Goal: Transaction & Acquisition: Purchase product/service

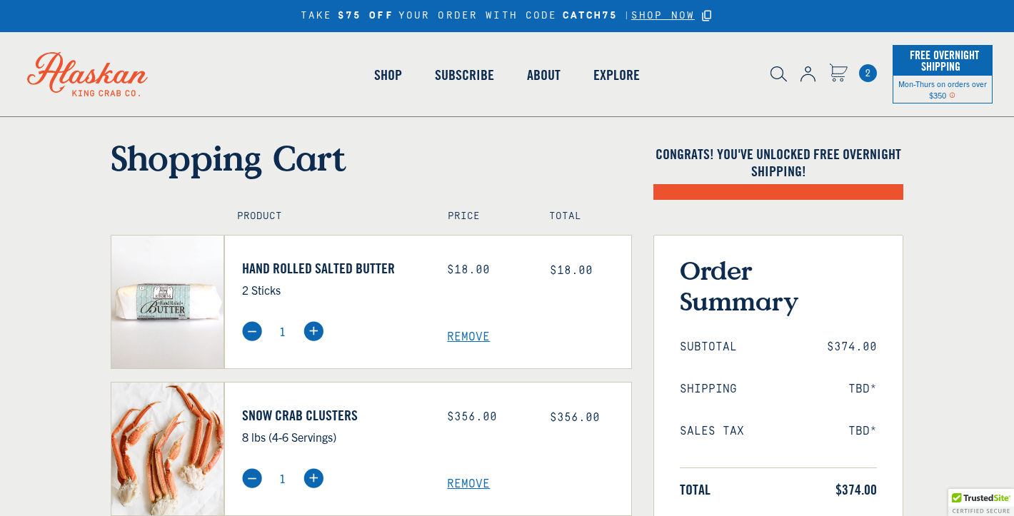
select select "40826420691023"
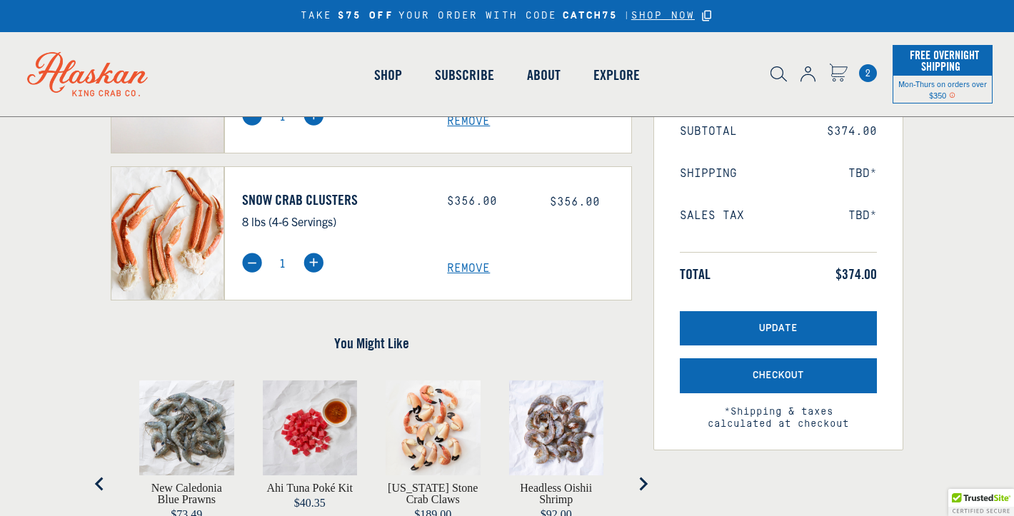
click at [249, 267] on img at bounding box center [252, 263] width 20 height 20
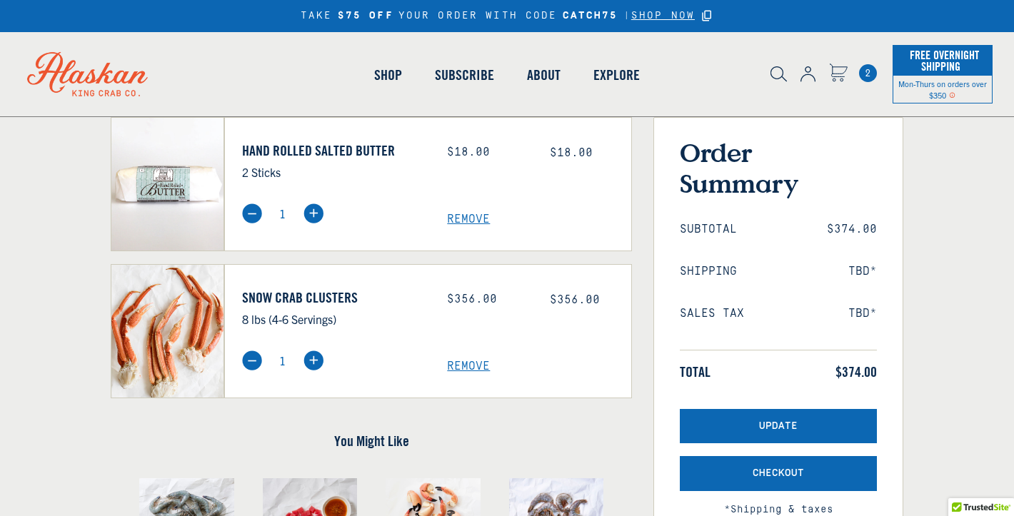
scroll to position [114, 0]
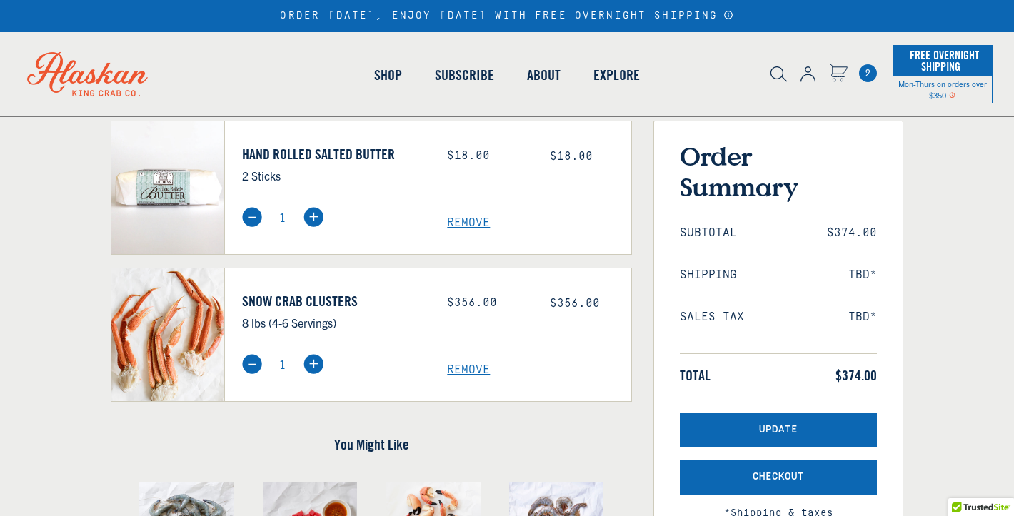
click at [249, 366] on img at bounding box center [252, 364] width 20 height 20
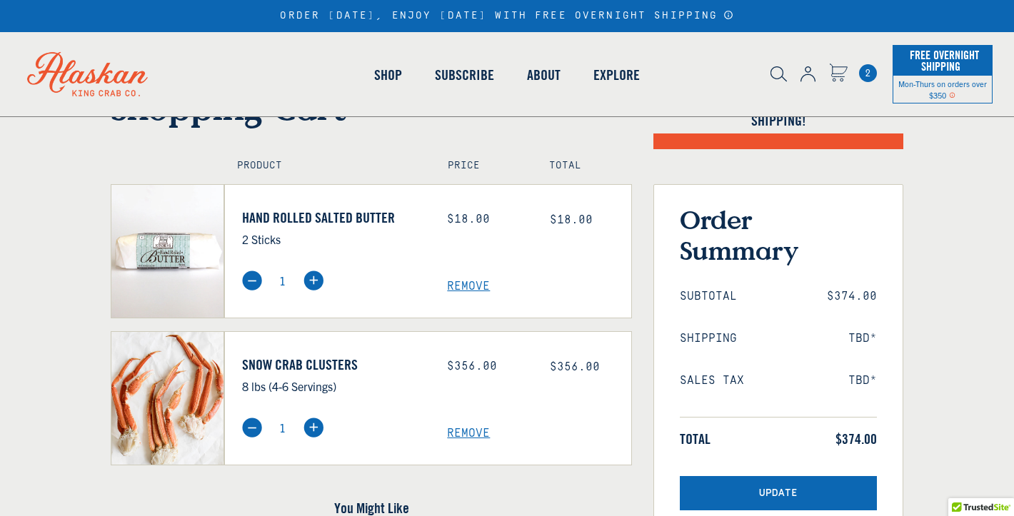
scroll to position [50, 0]
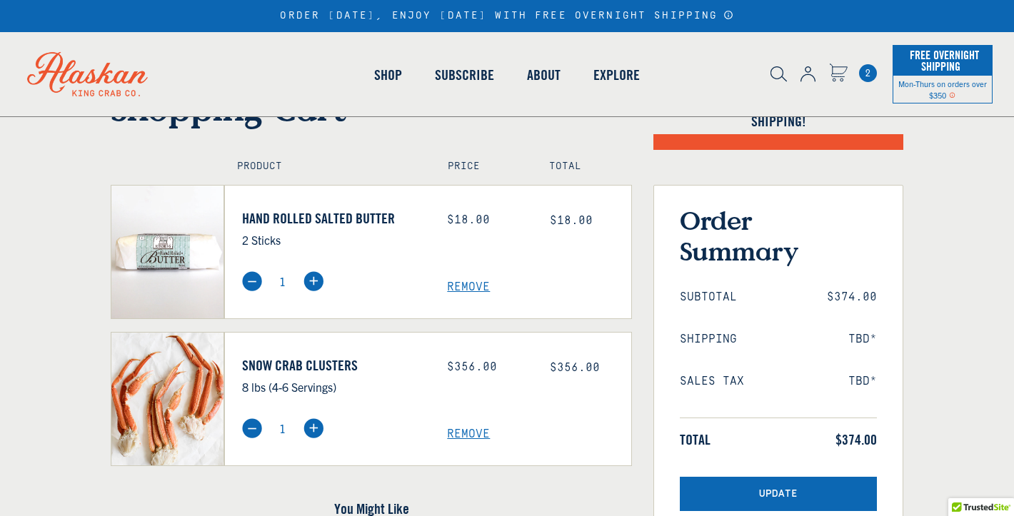
click at [281, 364] on link "Snow Crab Clusters" at bounding box center [334, 365] width 184 height 17
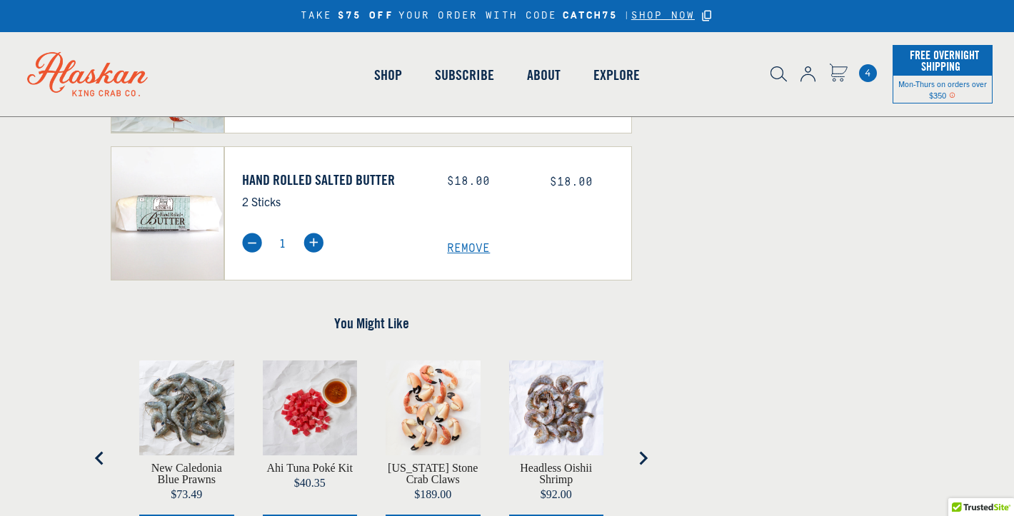
scroll to position [569, 0]
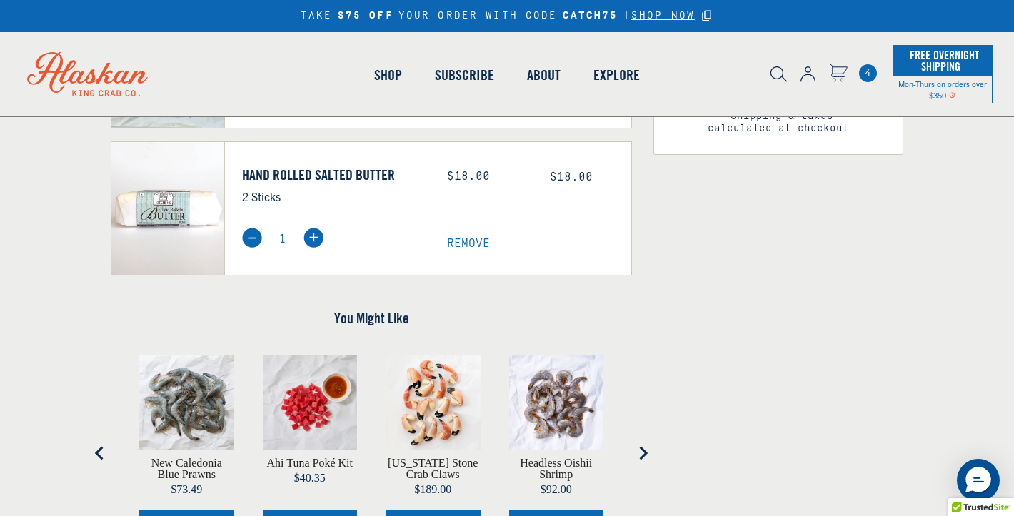
click at [252, 241] on img at bounding box center [252, 238] width 20 height 20
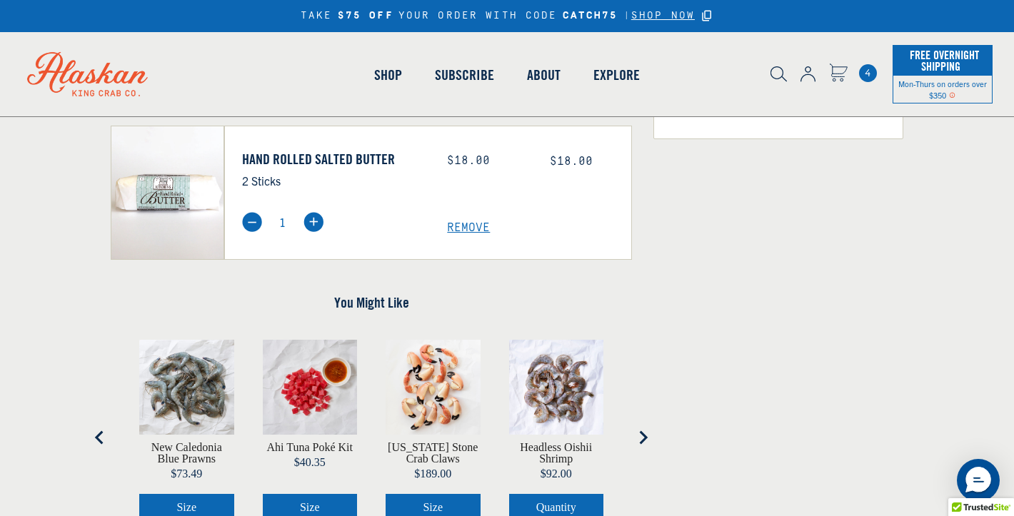
click at [274, 169] on div "Hand Rolled Salted Butter 2 Sticks" at bounding box center [334, 170] width 206 height 39
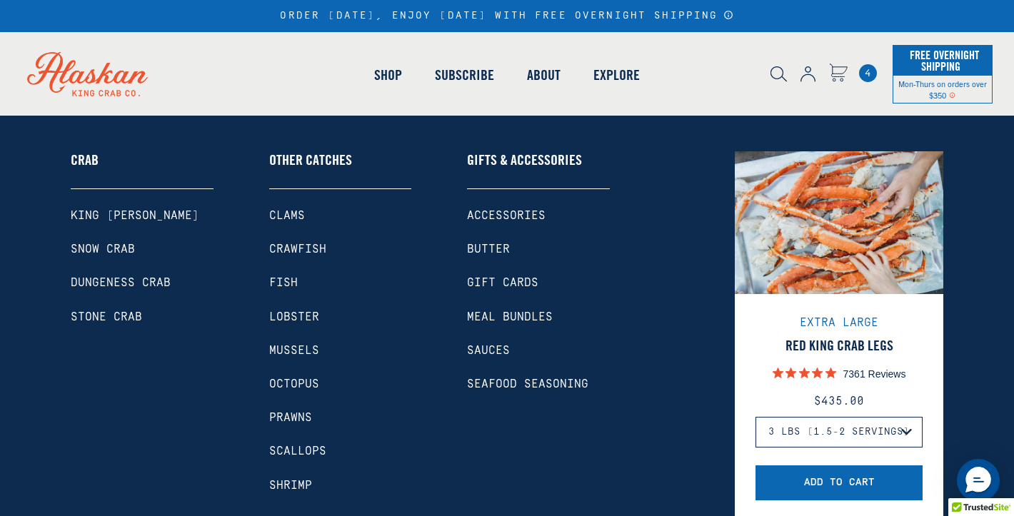
click at [118, 206] on div "Crab King Crab Snow Crab Dungeness Crab Stone Crab" at bounding box center [142, 331] width 143 height 361
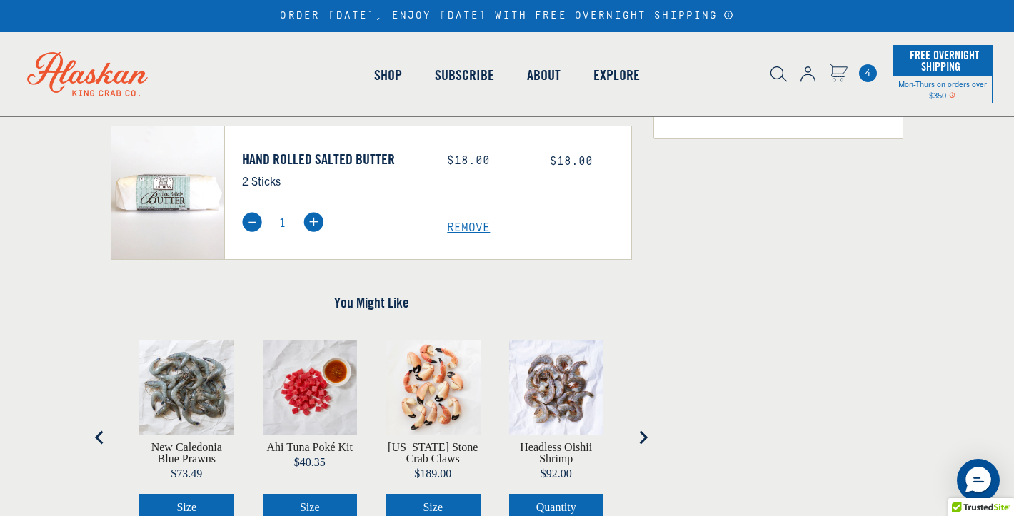
scroll to position [26, 0]
click at [80, 284] on link "Stone Crab" at bounding box center [142, 291] width 143 height 14
click at [87, 291] on link "Stone Crab" at bounding box center [142, 291] width 143 height 14
click at [391, 71] on link "Shop" at bounding box center [388, 74] width 61 height 81
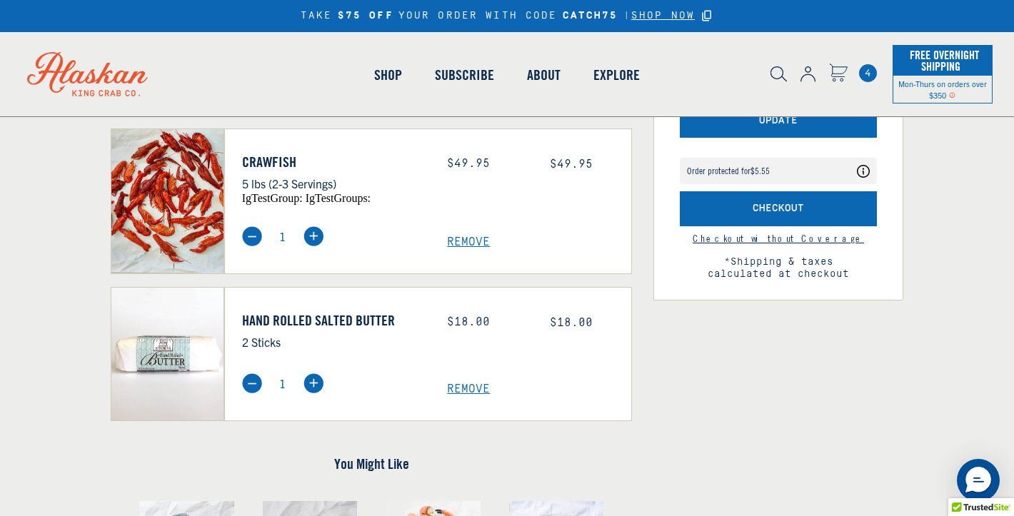
scroll to position [64, 0]
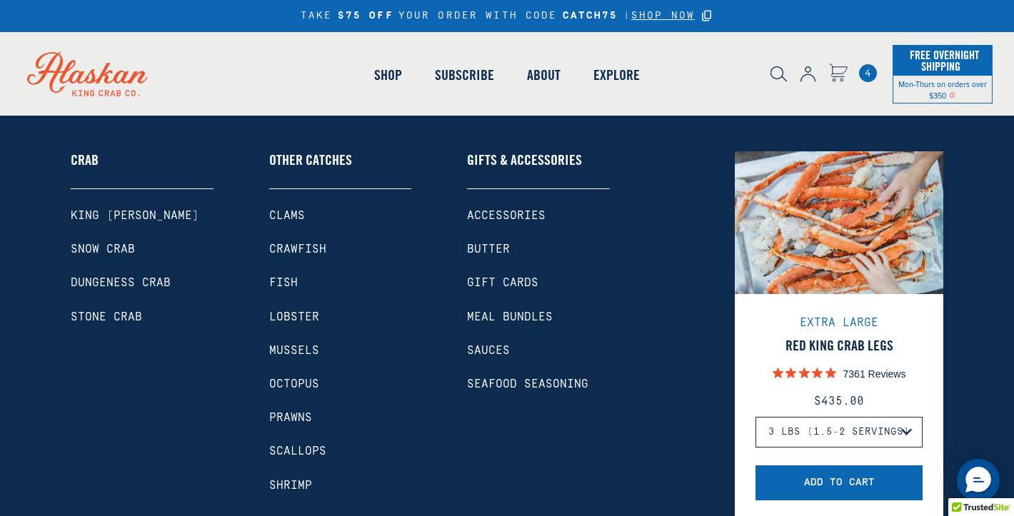
click at [99, 317] on link "Stone Crab" at bounding box center [142, 318] width 143 height 14
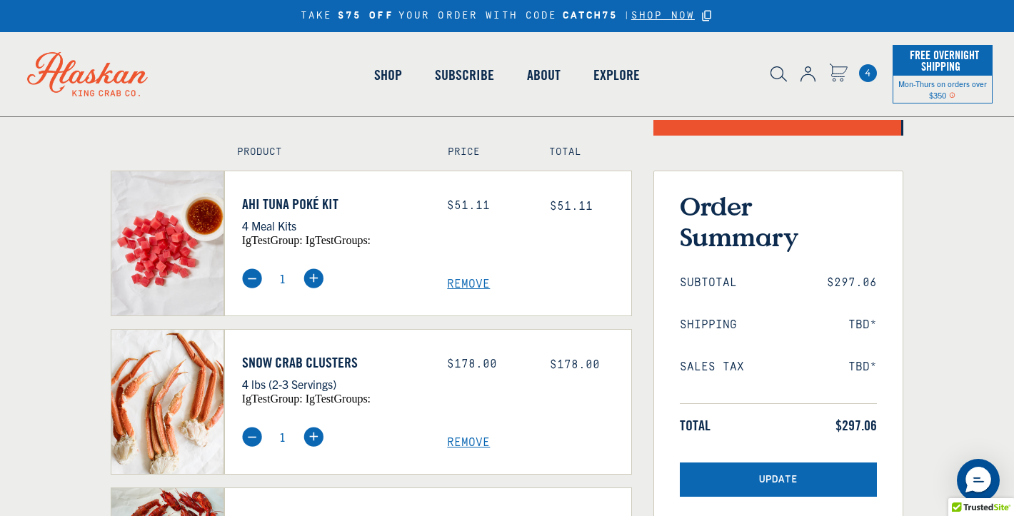
click at [391, 74] on link "Shop" at bounding box center [388, 74] width 61 height 81
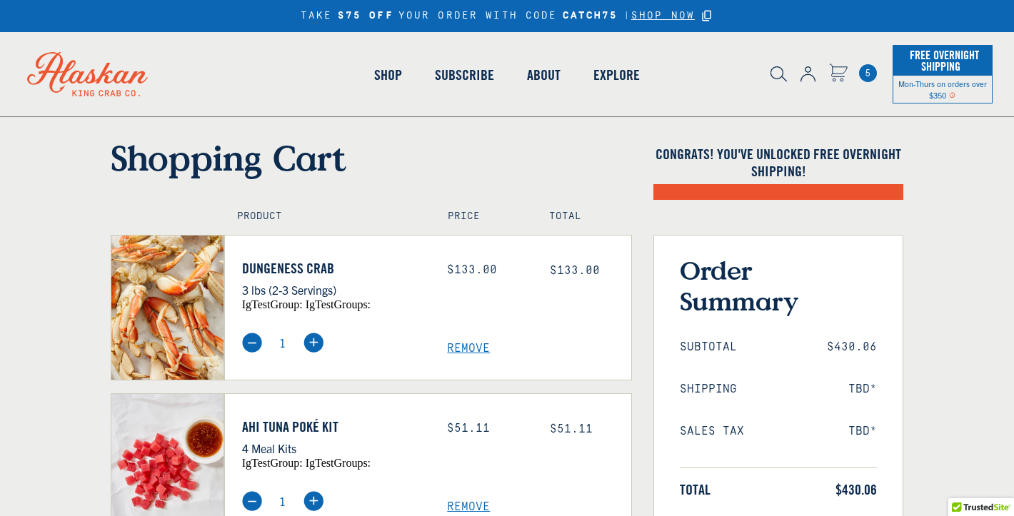
scroll to position [4, 0]
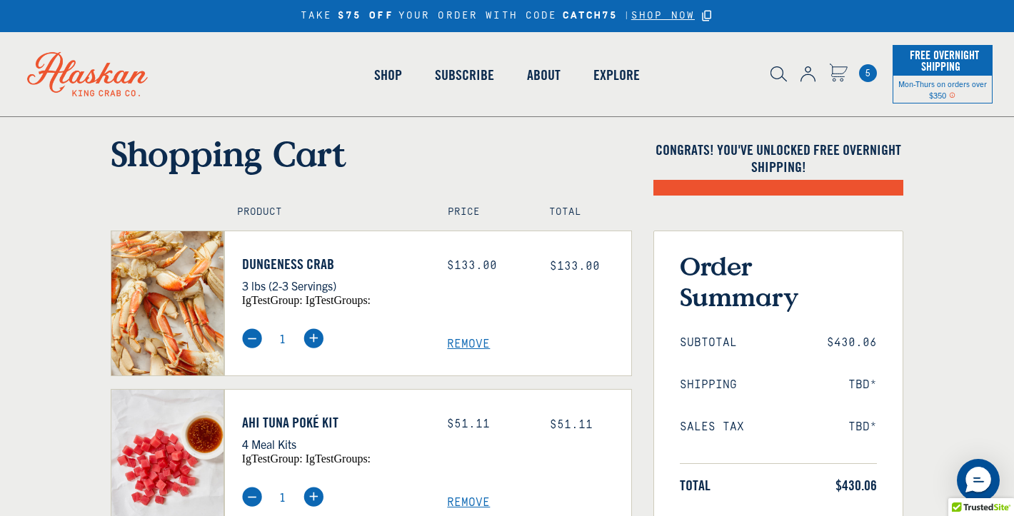
click at [471, 348] on span "Remove" at bounding box center [539, 345] width 184 height 14
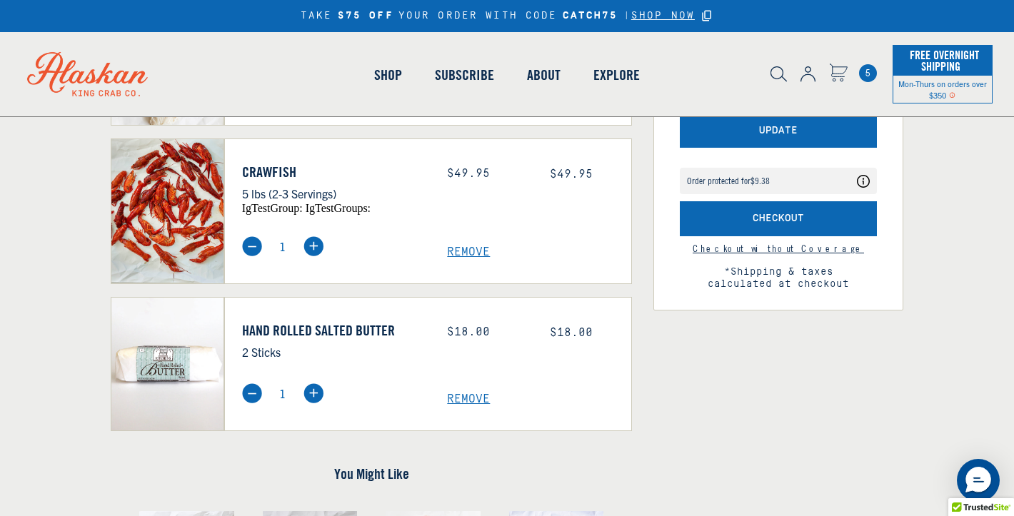
scroll to position [414, 0]
click at [254, 393] on img at bounding box center [252, 393] width 20 height 20
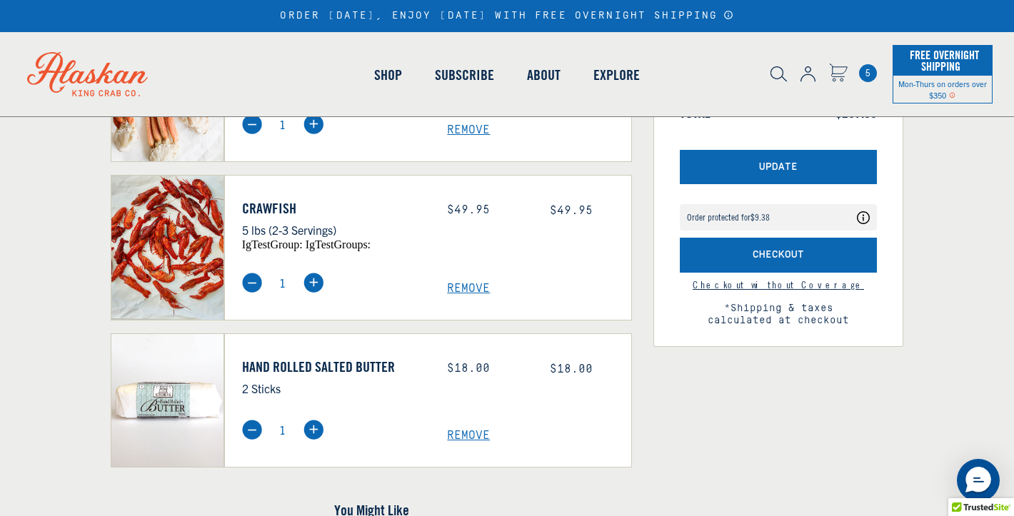
scroll to position [139, 0]
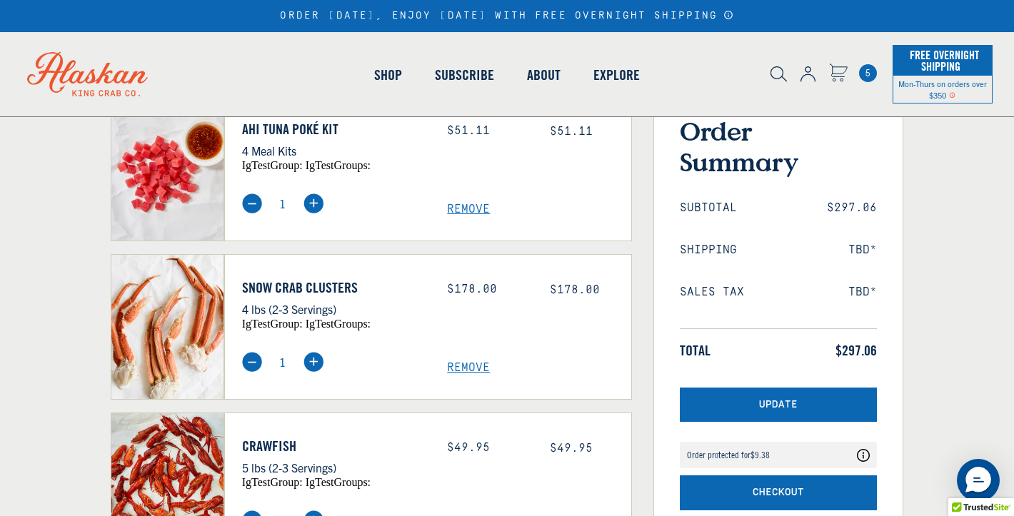
click at [408, 267] on div "Snow Crab Clusters 4 lbs (2-3 Servings) igTestGroup: igTestGroups: Price: $178.…" at bounding box center [428, 327] width 408 height 146
click at [399, 233] on div "Ahi Tuna Poké Kit 4 Meal Kits igTestGroup: igTestGroups: Price: $51.11 $51.11" at bounding box center [428, 169] width 408 height 146
click at [471, 413] on div "Crawfish 5 lbs (2-3 Servings) igTestGroup: igTestGroups: Price: $49.95 $49.95 1" at bounding box center [428, 486] width 408 height 146
click at [391, 76] on link "Shop" at bounding box center [388, 74] width 61 height 81
click at [379, 279] on div "Snow Crab Clusters 4 lbs (2-3 Servings) igTestGroup: igTestGroups:" at bounding box center [334, 304] width 206 height 51
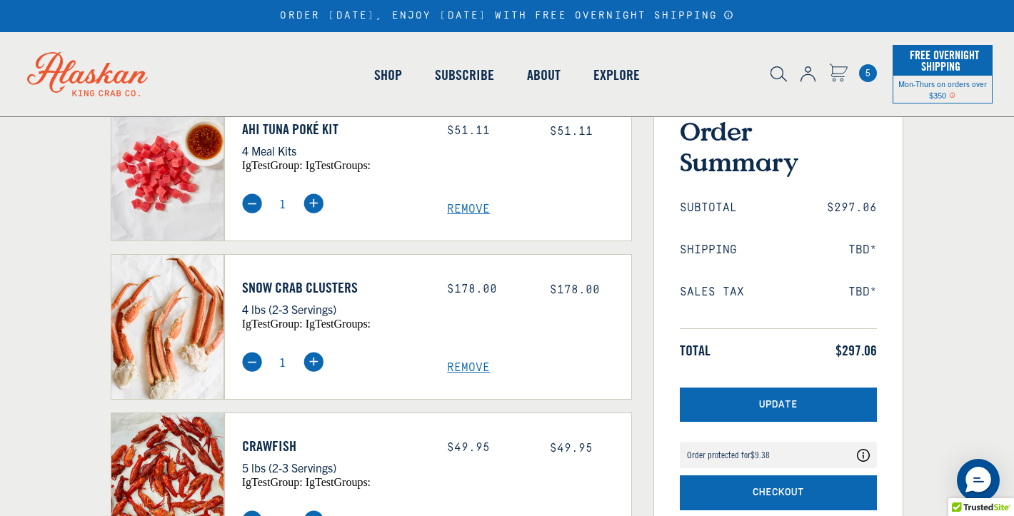
click at [459, 330] on div "1 Remove" at bounding box center [436, 352] width 389 height 45
click at [865, 77] on span "5" at bounding box center [868, 73] width 18 height 18
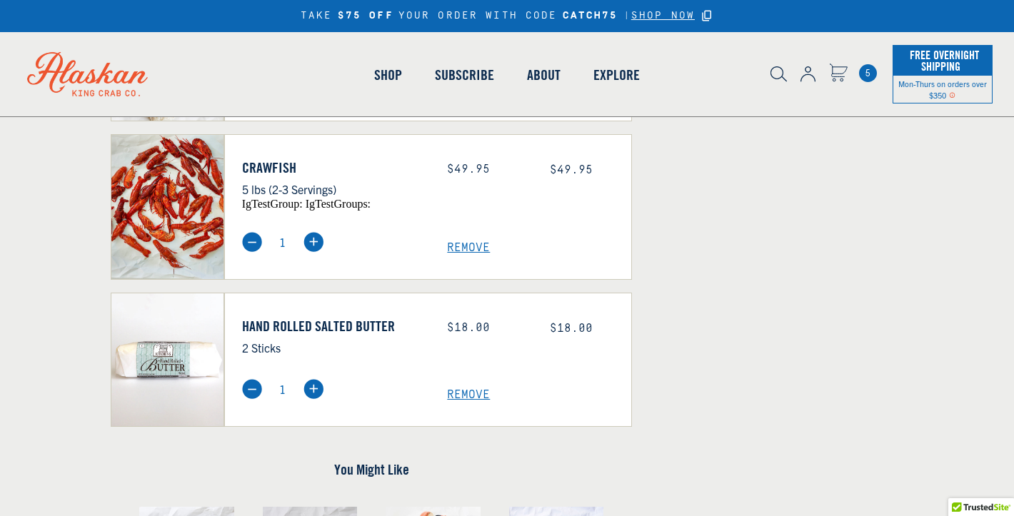
scroll to position [664, 0]
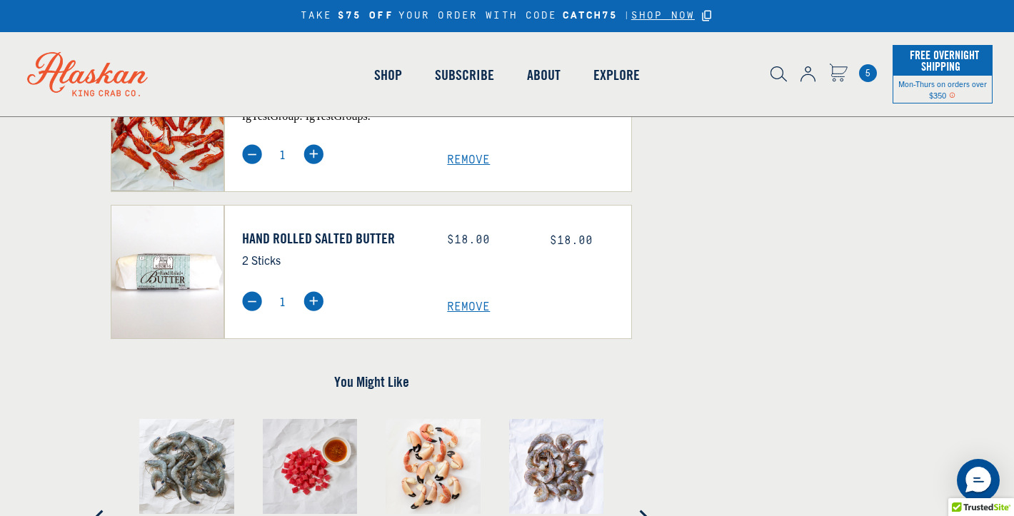
click at [465, 315] on div "Hand Rolled Salted Butter 2 Sticks Price: $18.00 $18.00 1 Remove" at bounding box center [428, 272] width 408 height 134
click at [465, 306] on span "Remove" at bounding box center [539, 308] width 184 height 14
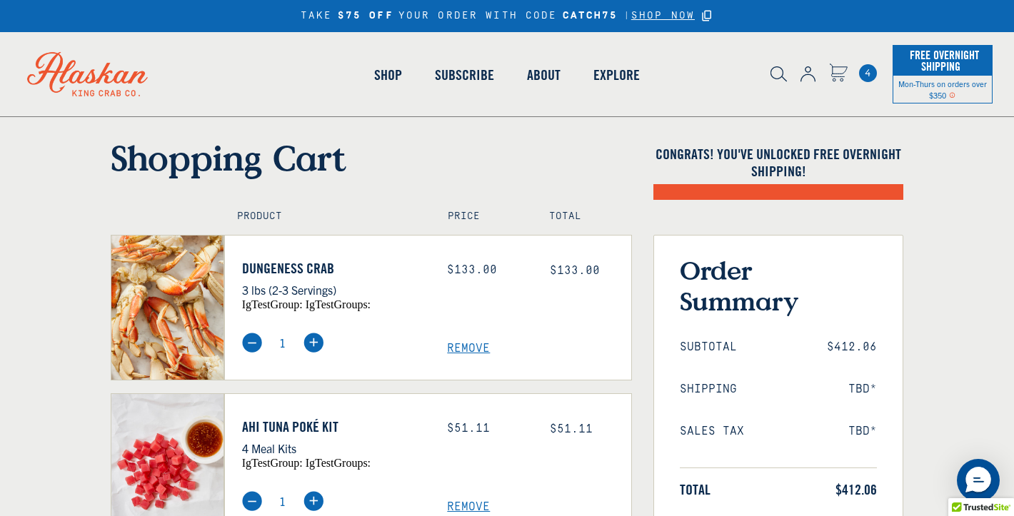
click at [468, 351] on span "Remove" at bounding box center [539, 349] width 184 height 14
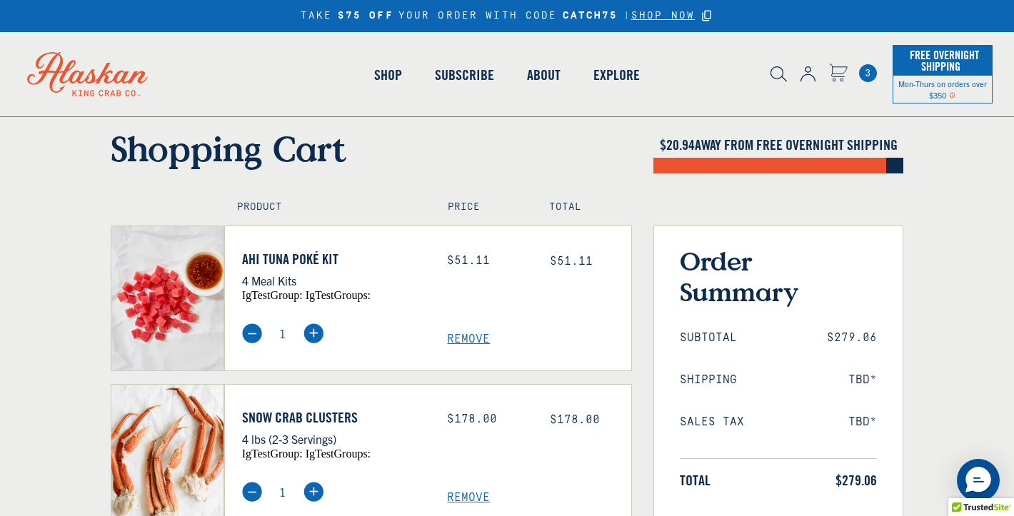
scroll to position [8, 0]
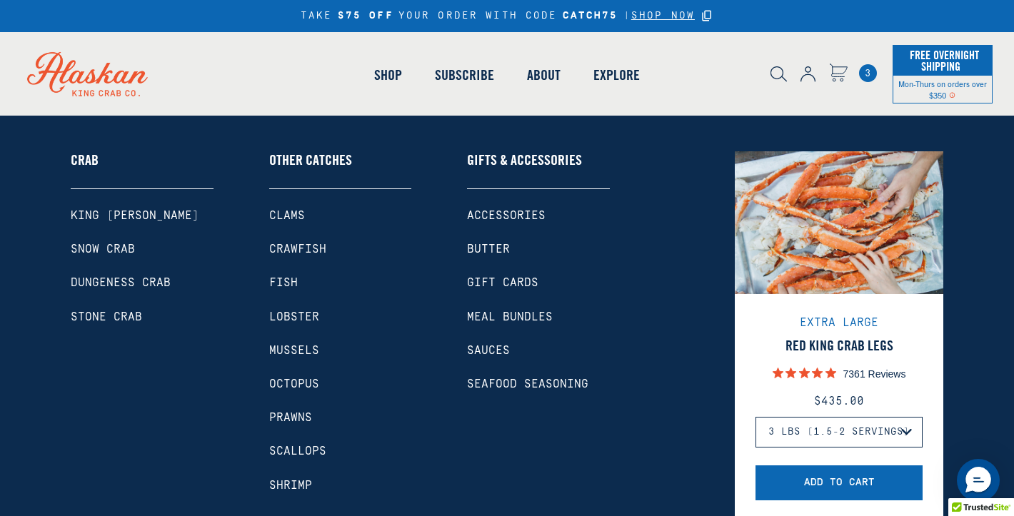
click at [491, 244] on link "Butter" at bounding box center [538, 250] width 143 height 14
